Goal: Find specific page/section: Find specific page/section

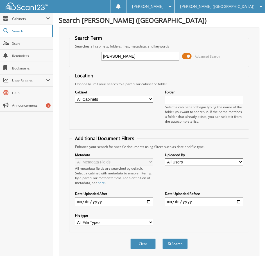
type input "[PERSON_NAME]"
click at [163, 239] on button "Search" at bounding box center [175, 244] width 25 height 10
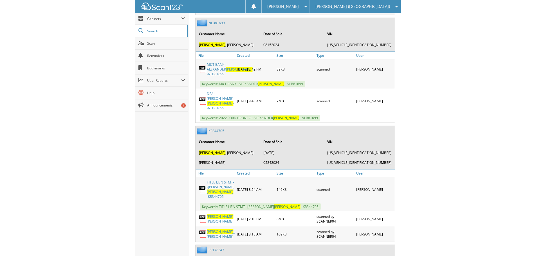
scroll to position [450, 0]
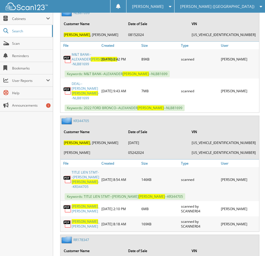
click at [86, 204] on link "SNEED _ EMILY" at bounding box center [86, 209] width 28 height 10
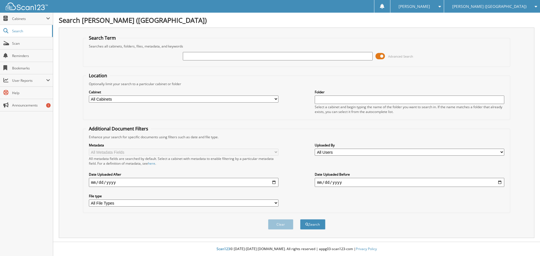
paste input "PKF70755"
type input "PKF70755"
click at [300, 220] on button "Search" at bounding box center [312, 225] width 25 height 10
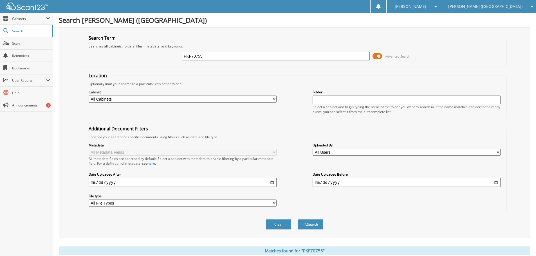
scroll to position [112, 0]
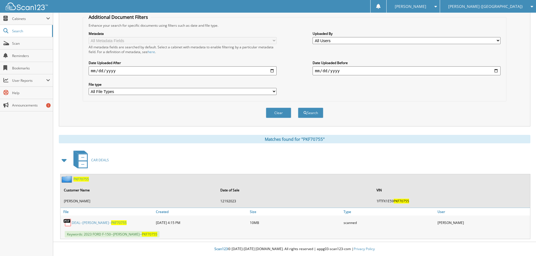
click at [78, 221] on link "DEAL--[PERSON_NAME]-- PKF70755" at bounding box center [99, 223] width 55 height 5
